Goal: Browse casually

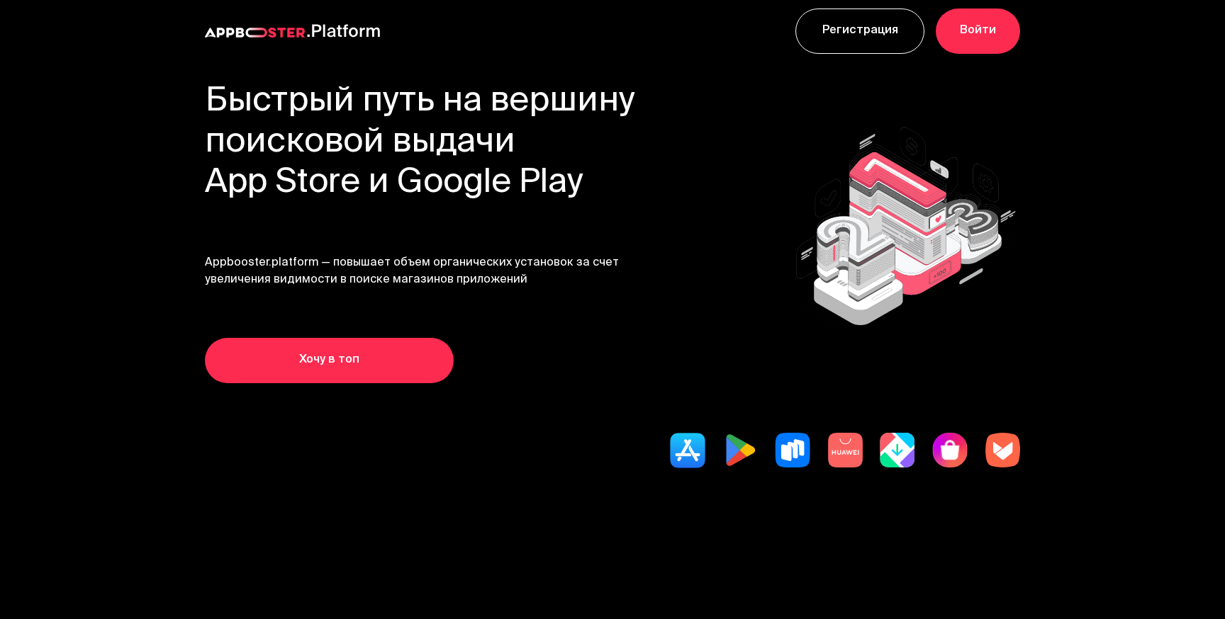
scroll to position [19, 0]
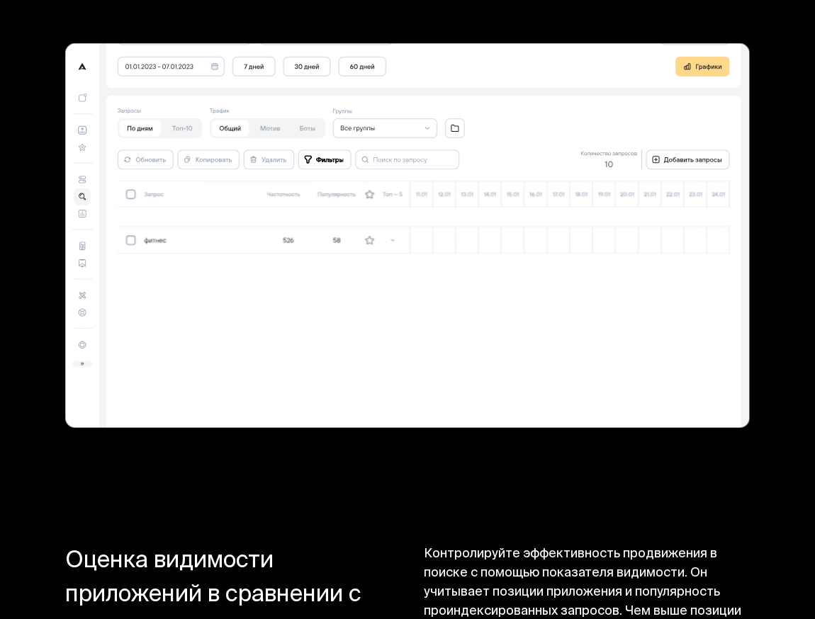
scroll to position [9983, 0]
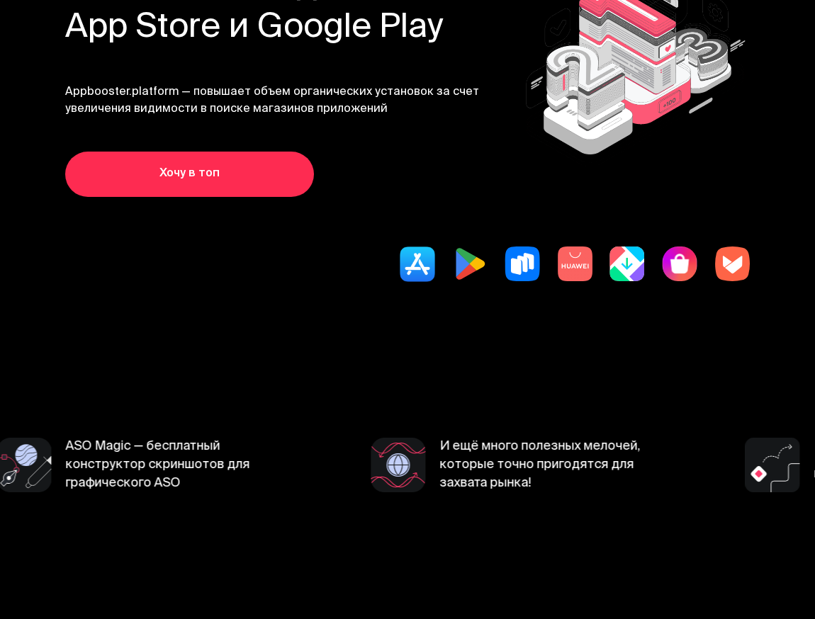
scroll to position [186, 0]
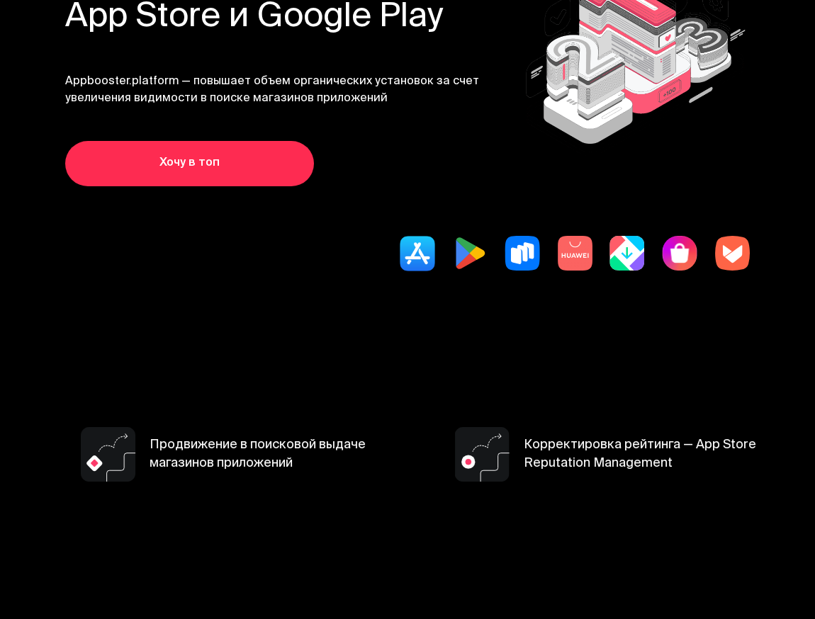
scroll to position [186, 0]
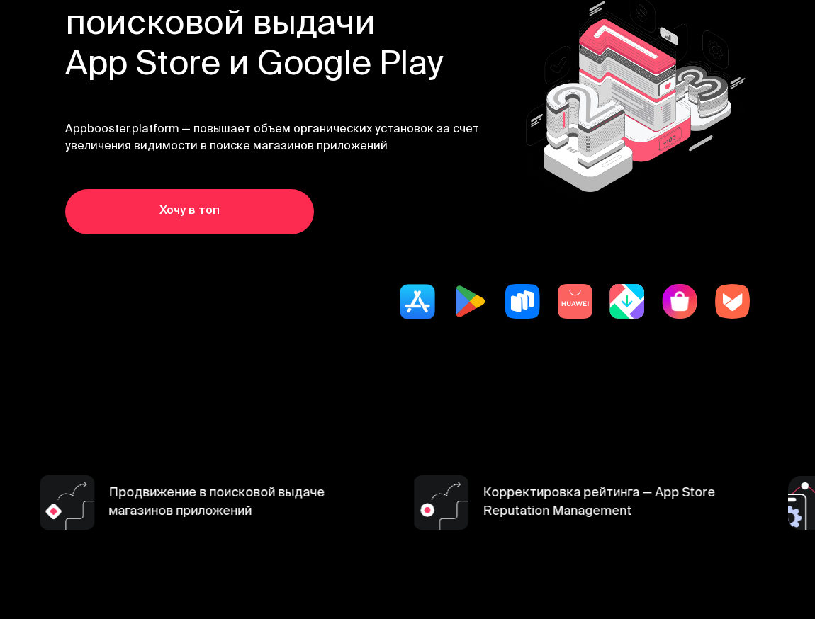
scroll to position [138, 0]
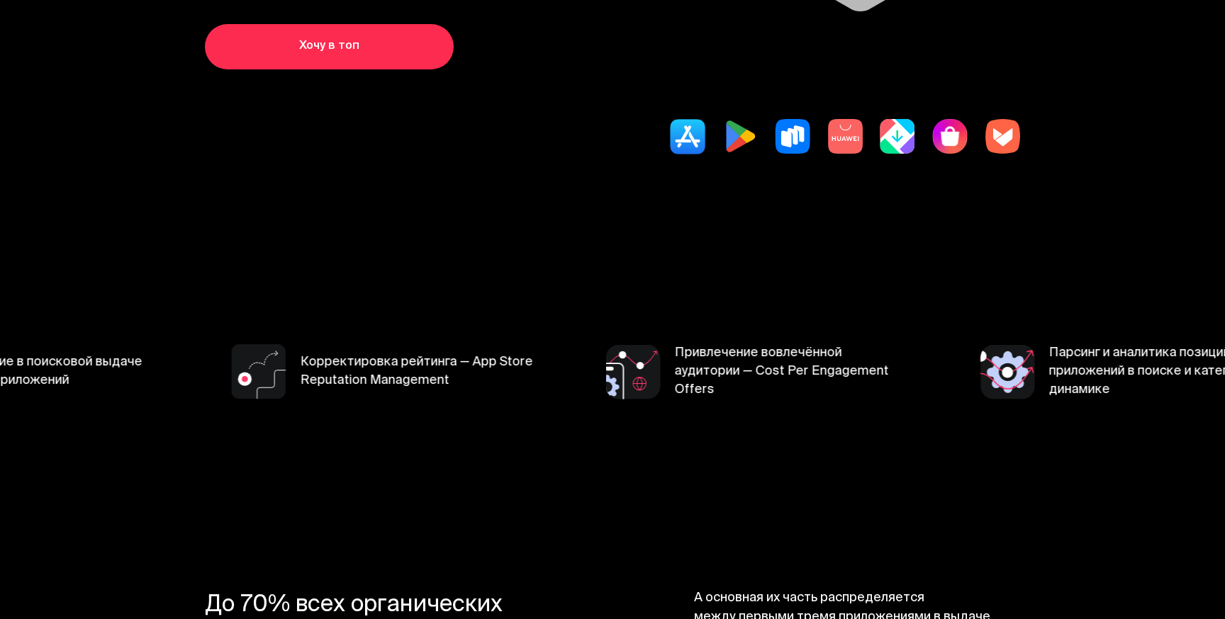
scroll to position [275, 0]
